Goal: Task Accomplishment & Management: Use online tool/utility

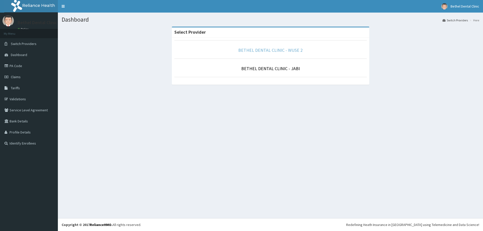
click at [273, 50] on link "BETHEL DENTAL CLINIC - WUSE 2" at bounding box center [270, 50] width 64 height 6
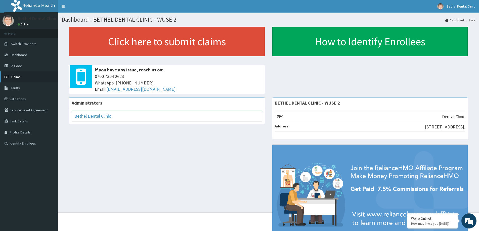
click at [20, 76] on span "Claims" at bounding box center [16, 77] width 10 height 5
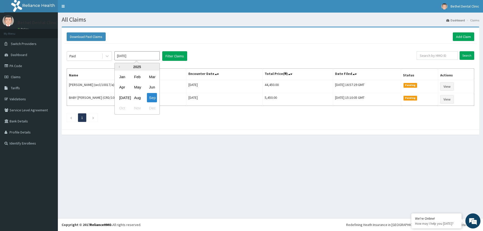
click at [123, 56] on input "Sep 2025" at bounding box center [137, 55] width 45 height 9
click at [138, 90] on div "May" at bounding box center [137, 87] width 10 height 9
type input "May 2025"
click at [172, 55] on button "Filter Claims" at bounding box center [174, 56] width 25 height 10
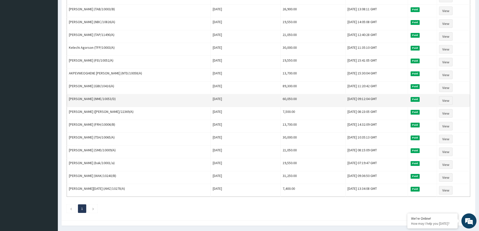
scroll to position [221, 0]
